Goal: Task Accomplishment & Management: Use online tool/utility

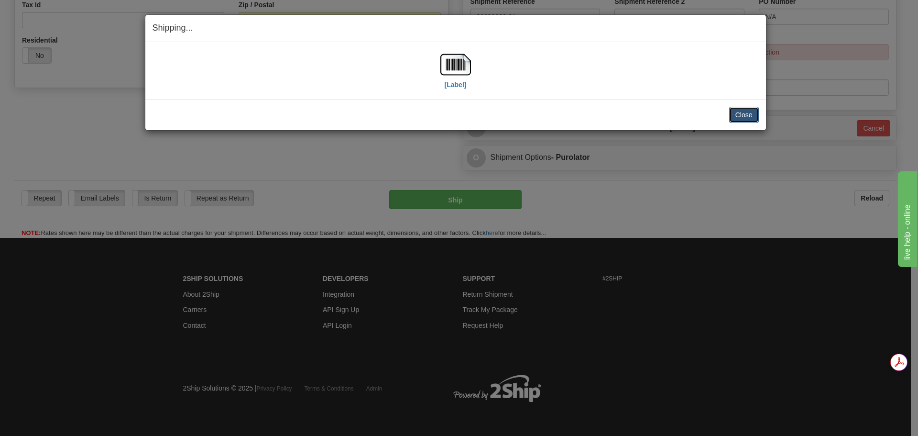
click at [745, 113] on button "Close" at bounding box center [744, 115] width 30 height 16
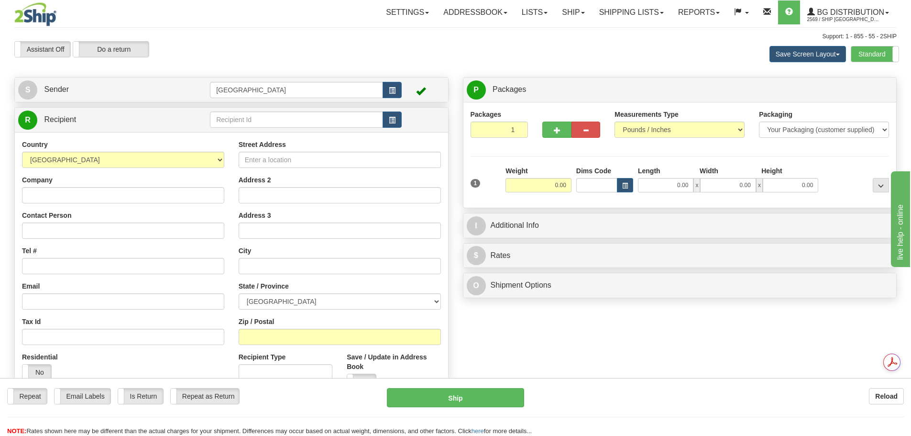
click at [333, 110] on td at bounding box center [306, 120] width 192 height 20
click at [334, 120] on input "text" at bounding box center [296, 119] width 173 height 16
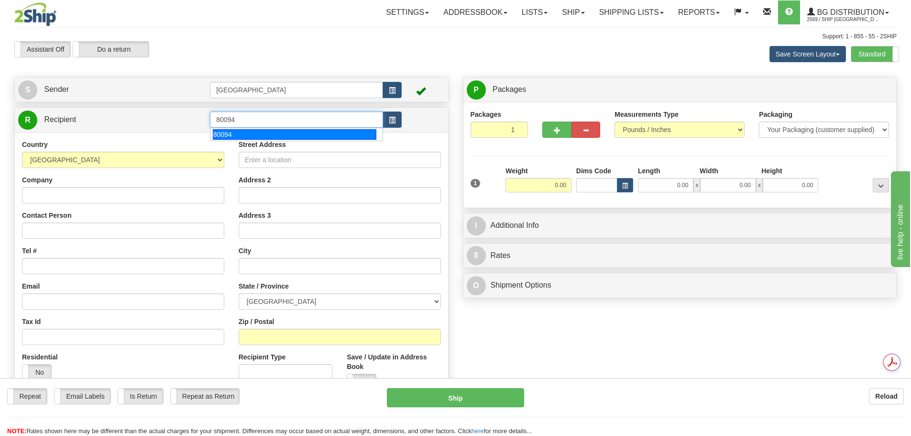
click at [334, 131] on div "80094" at bounding box center [295, 134] width 164 height 11
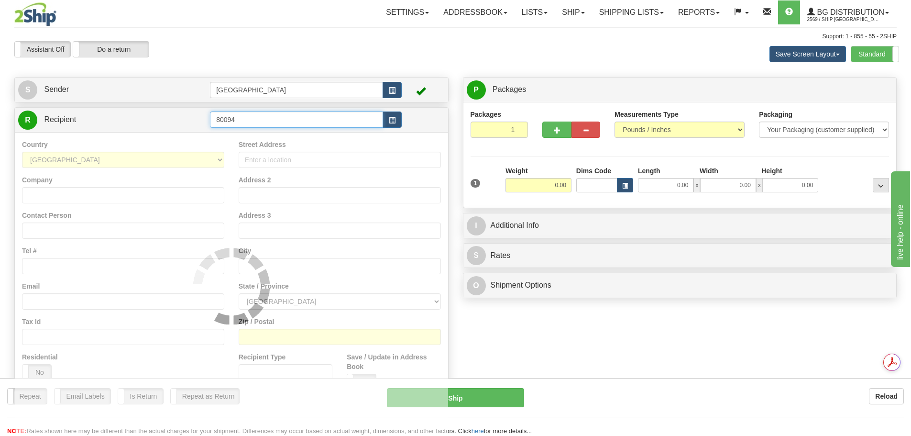
type input "80094"
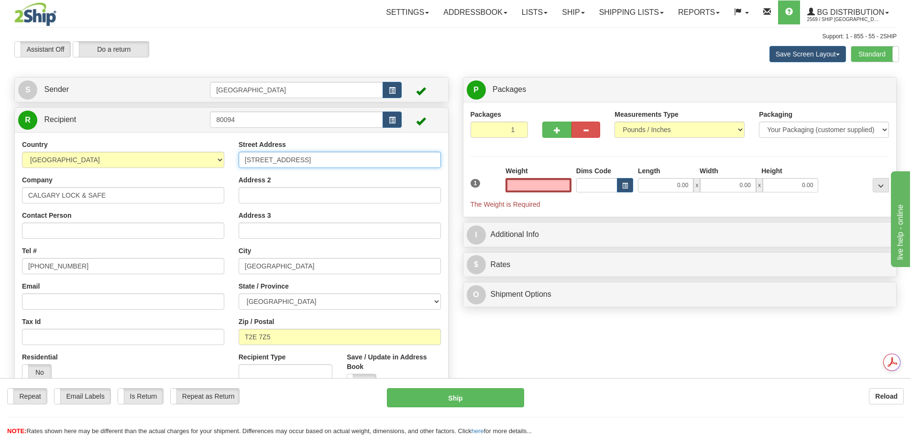
type input "0.00"
click at [329, 163] on input "[STREET_ADDRESS]" at bounding box center [340, 160] width 202 height 16
click at [324, 160] on input "[STREET_ADDRESS]" at bounding box center [340, 160] width 202 height 16
drag, startPoint x: 320, startPoint y: 156, endPoint x: 210, endPoint y: 145, distance: 110.6
click at [198, 145] on div "Country [GEOGRAPHIC_DATA] [GEOGRAPHIC_DATA] [GEOGRAPHIC_DATA] [GEOGRAPHIC_DATA]…" at bounding box center [231, 268] width 433 height 257
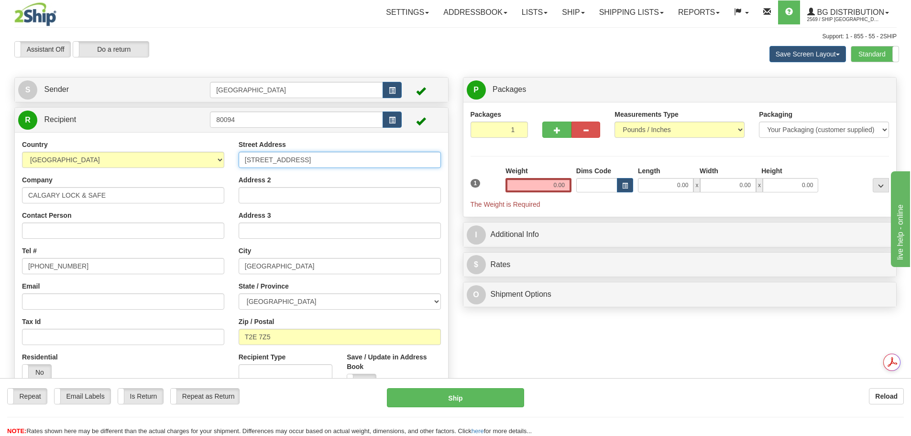
drag, startPoint x: 302, startPoint y: 157, endPoint x: 186, endPoint y: 153, distance: 115.8
click at [186, 153] on div "Country [GEOGRAPHIC_DATA] [GEOGRAPHIC_DATA] [GEOGRAPHIC_DATA] [GEOGRAPHIC_DATA]…" at bounding box center [231, 268] width 433 height 257
type input "[STREET_ADDRESS]"
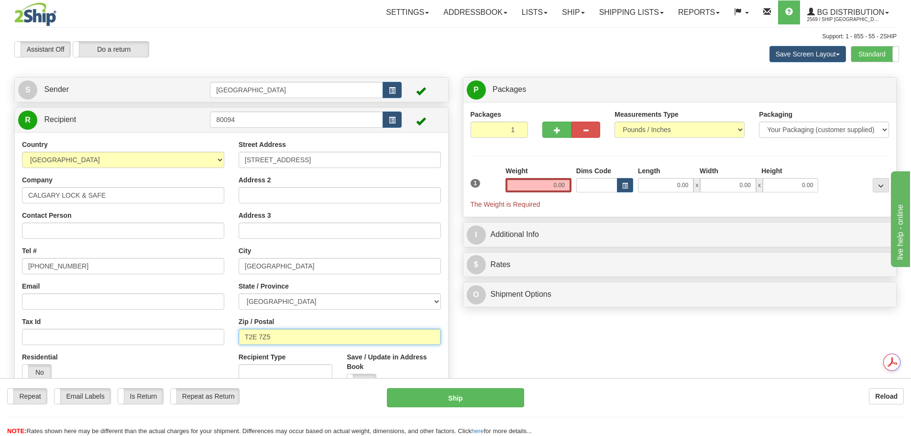
click at [279, 339] on input "T2E 7Z5" at bounding box center [340, 336] width 202 height 16
type input "T2E 7K9"
drag, startPoint x: 542, startPoint y: 187, endPoint x: 623, endPoint y: 193, distance: 81.0
click at [623, 193] on div "1 Weight 0.00 Dims Code 0.00" at bounding box center [680, 187] width 424 height 43
type input "4.00"
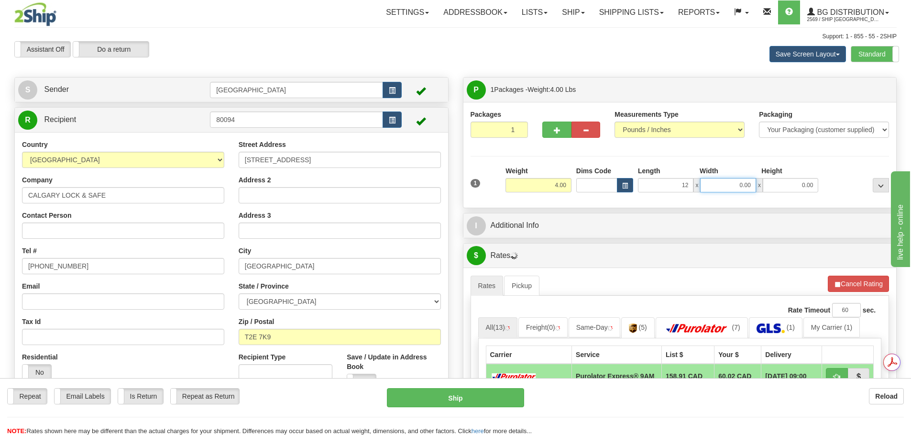
type input "12.00"
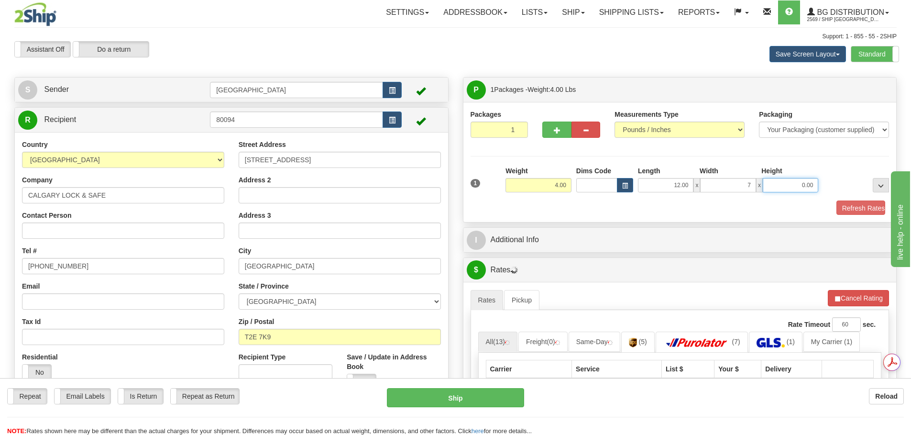
type input "7.00"
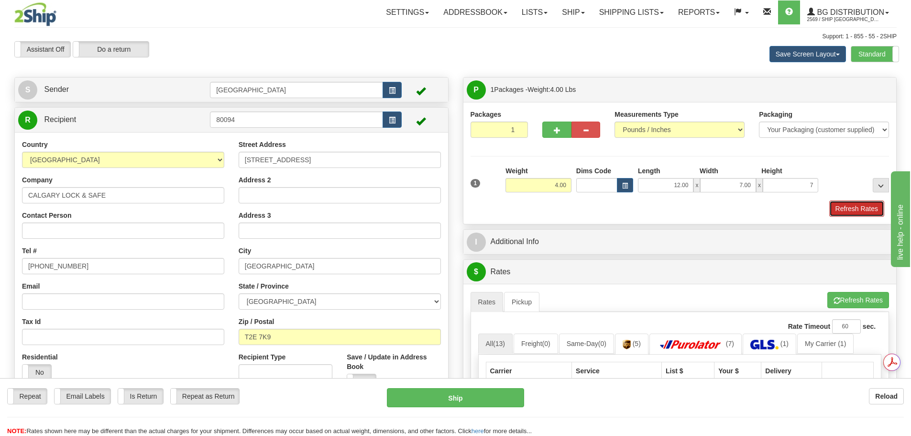
type input "7.00"
click at [864, 207] on button "Refresh Rates" at bounding box center [856, 208] width 55 height 16
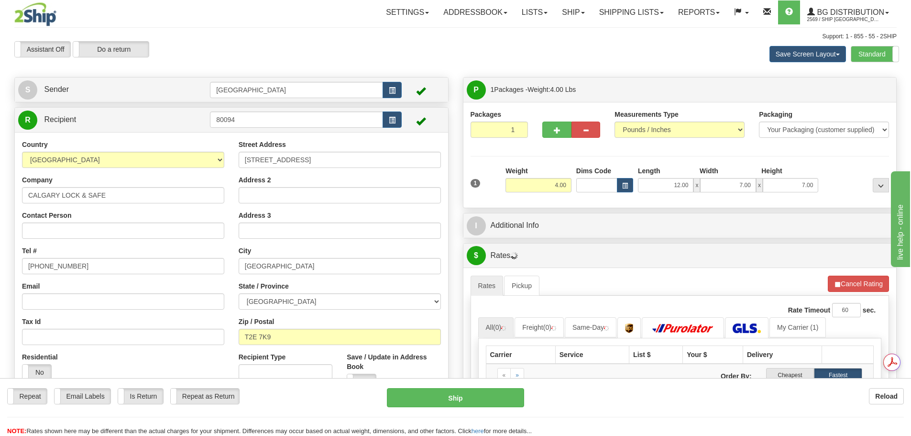
click at [585, 238] on div "I Additional Info" at bounding box center [680, 225] width 434 height 25
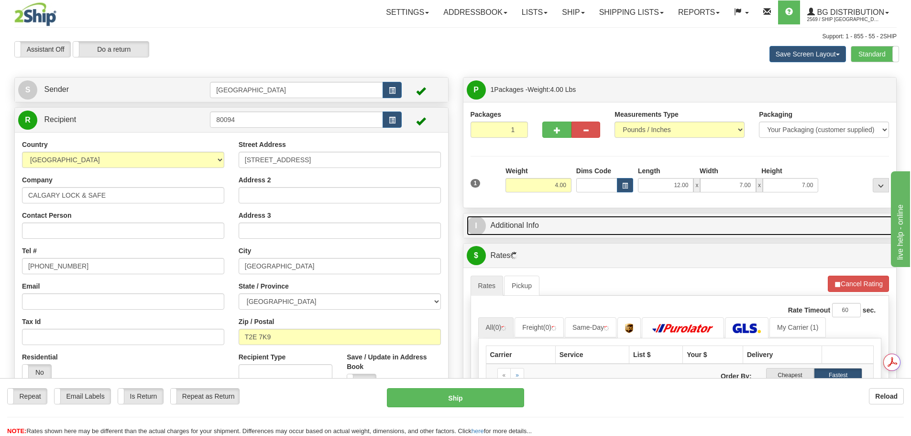
click at [583, 234] on link "I Additional Info" at bounding box center [680, 226] width 426 height 20
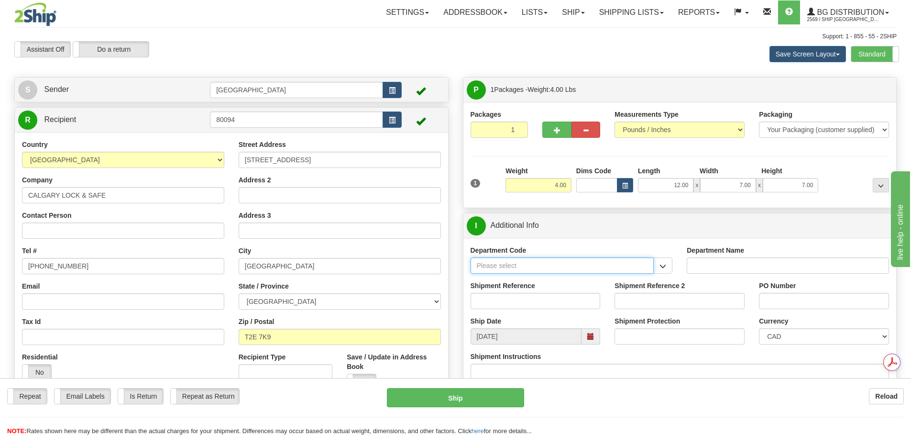
click at [607, 270] on input "Department Code" at bounding box center [562, 265] width 184 height 16
click at [656, 267] on button "button" at bounding box center [662, 265] width 19 height 16
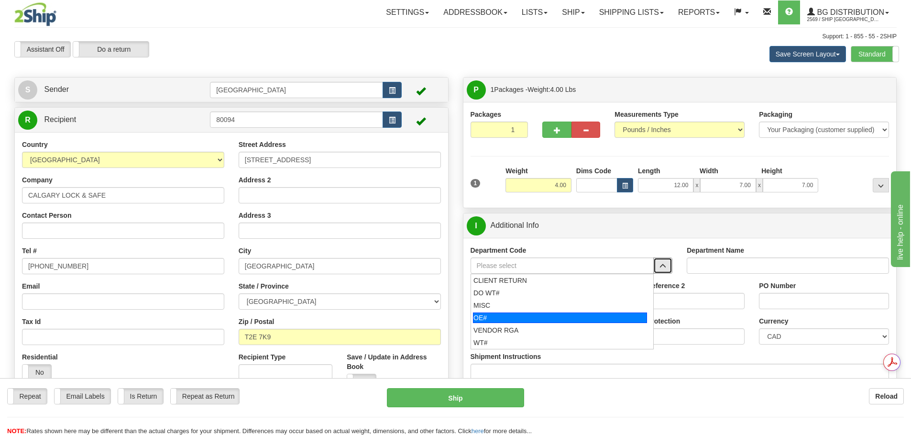
click at [553, 317] on div "OE#" at bounding box center [560, 317] width 174 height 11
type input "OE#"
type input "ORDERS"
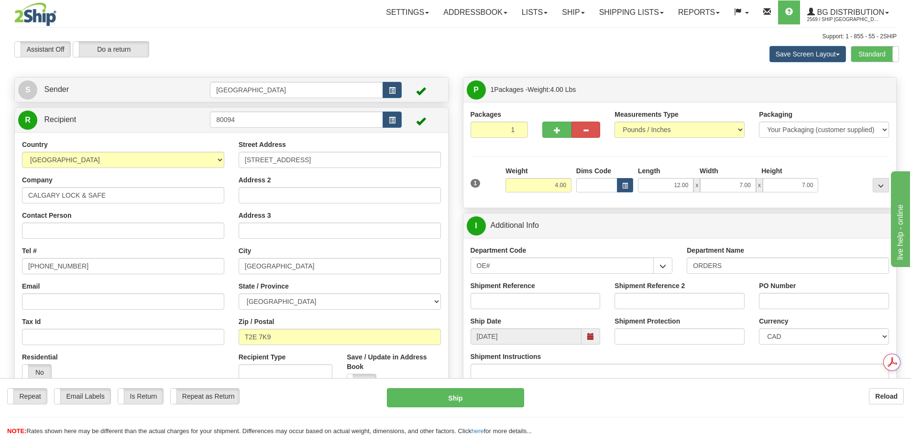
click at [504, 309] on div "Shipment Reference" at bounding box center [535, 298] width 144 height 35
click at [502, 298] on input "Shipment Reference" at bounding box center [535, 301] width 130 height 16
type input "90040920-00"
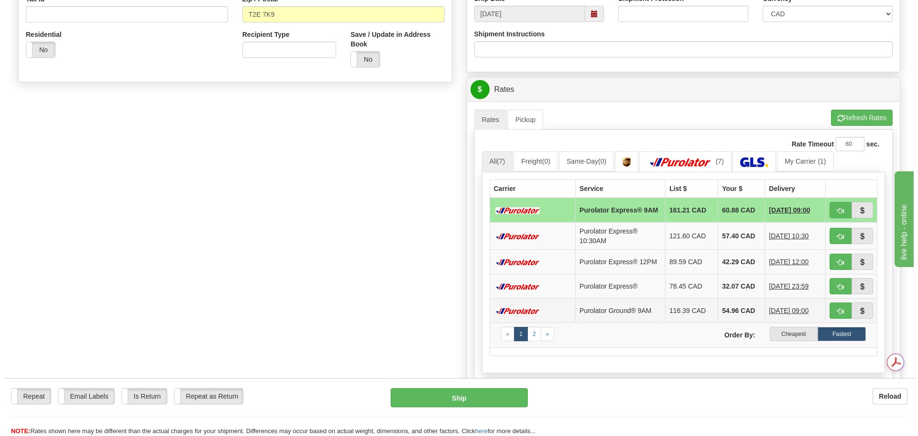
scroll to position [335, 0]
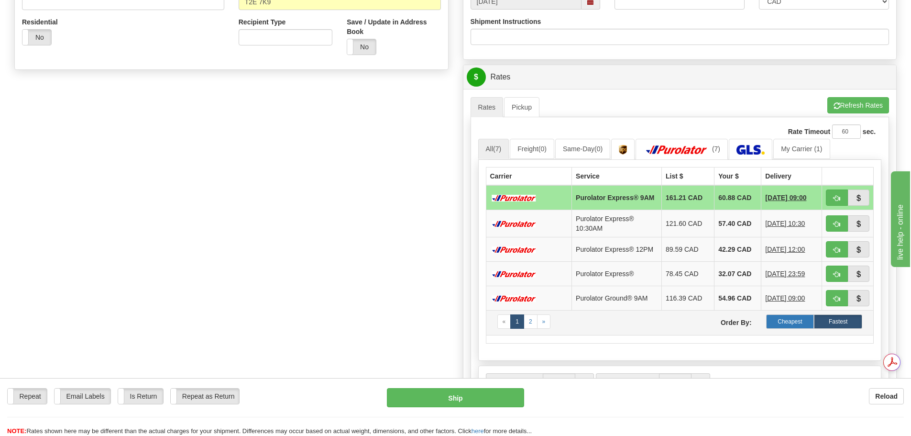
type input "270048"
click at [784, 328] on label "Cheapest" at bounding box center [790, 321] width 48 height 14
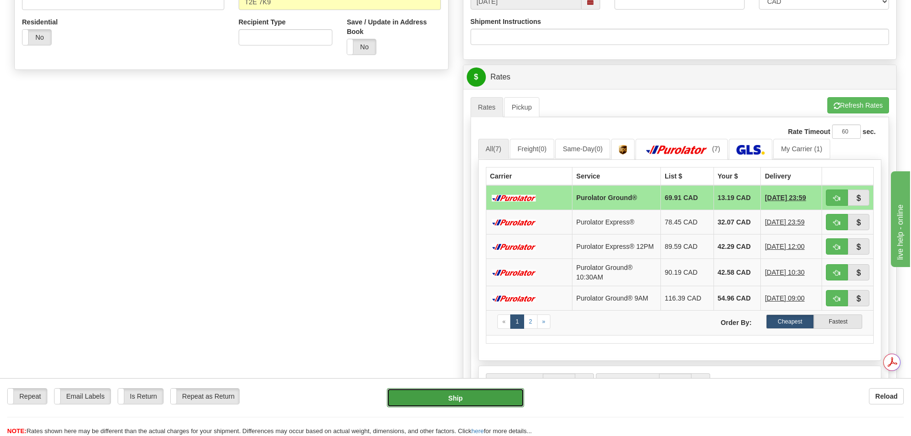
click at [458, 399] on button "Ship" at bounding box center [455, 397] width 137 height 19
type input "260"
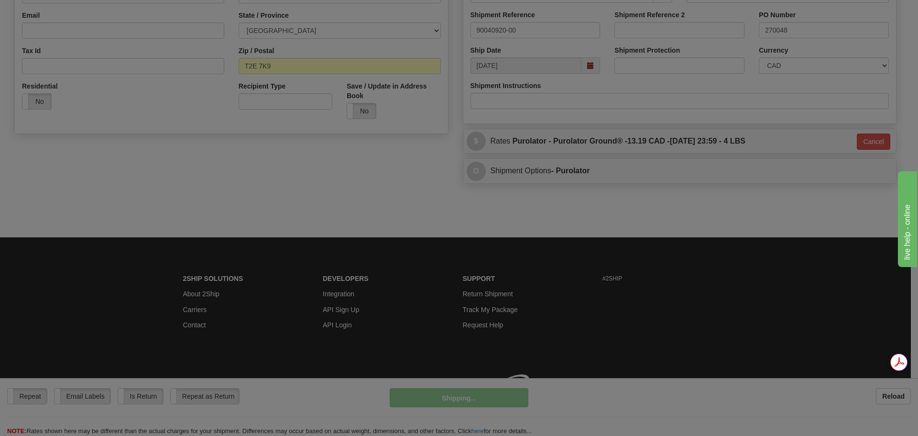
scroll to position [284, 0]
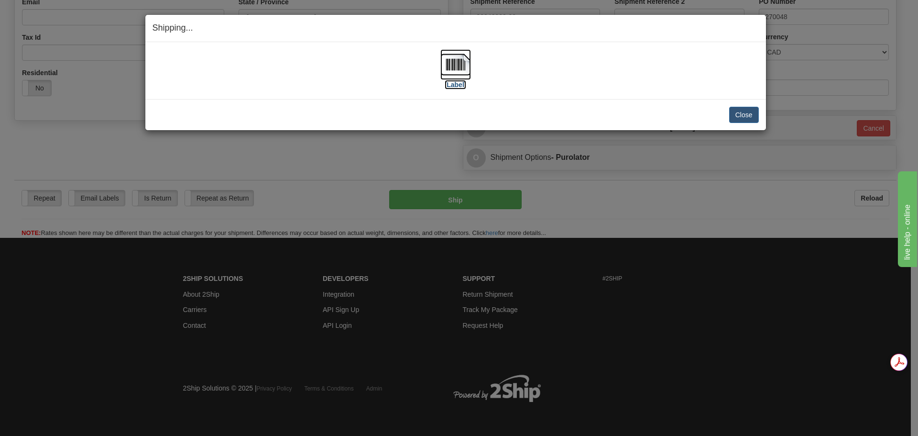
click at [458, 59] on img at bounding box center [455, 64] width 31 height 31
